Goal: Task Accomplishment & Management: Use online tool/utility

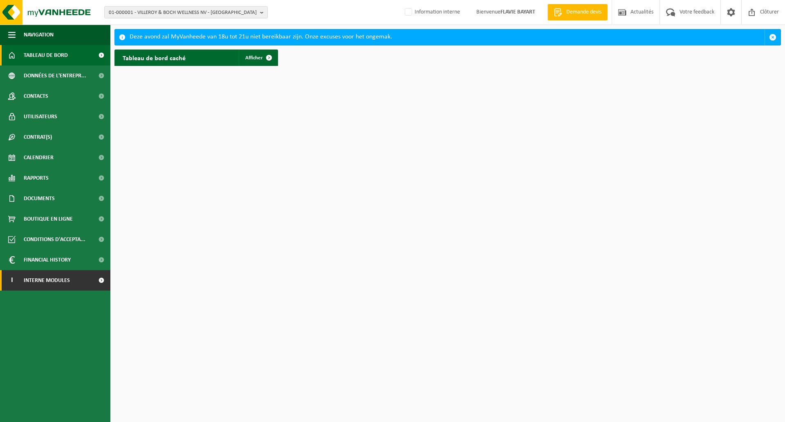
click at [76, 278] on link "I Interne modules" at bounding box center [55, 280] width 110 height 20
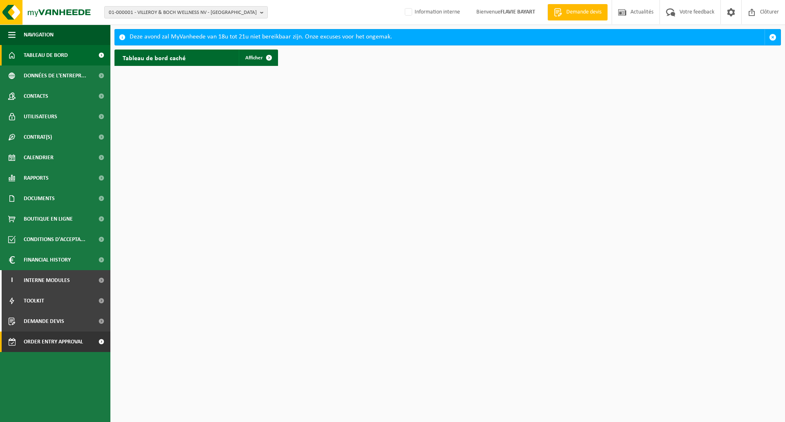
click at [74, 343] on span "Order entry approval" at bounding box center [53, 341] width 59 height 20
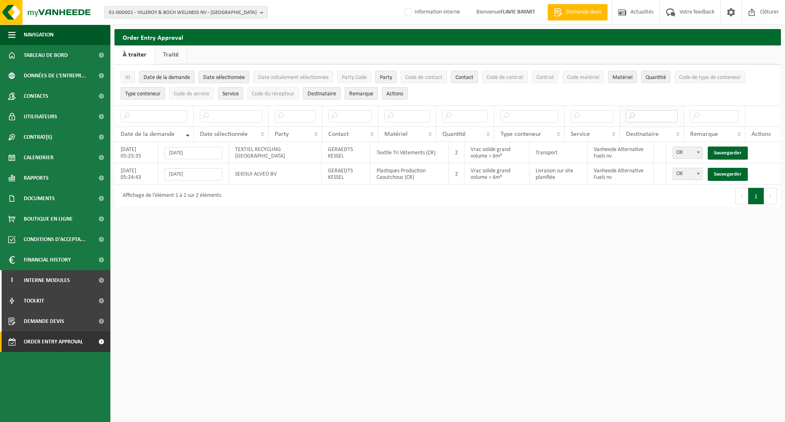
click at [662, 118] on input "text" at bounding box center [652, 116] width 52 height 12
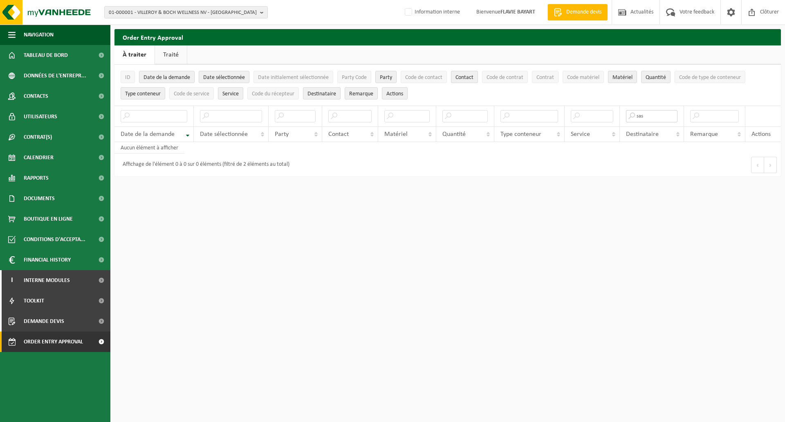
type input "sas"
